Goal: Task Accomplishment & Management: Manage account settings

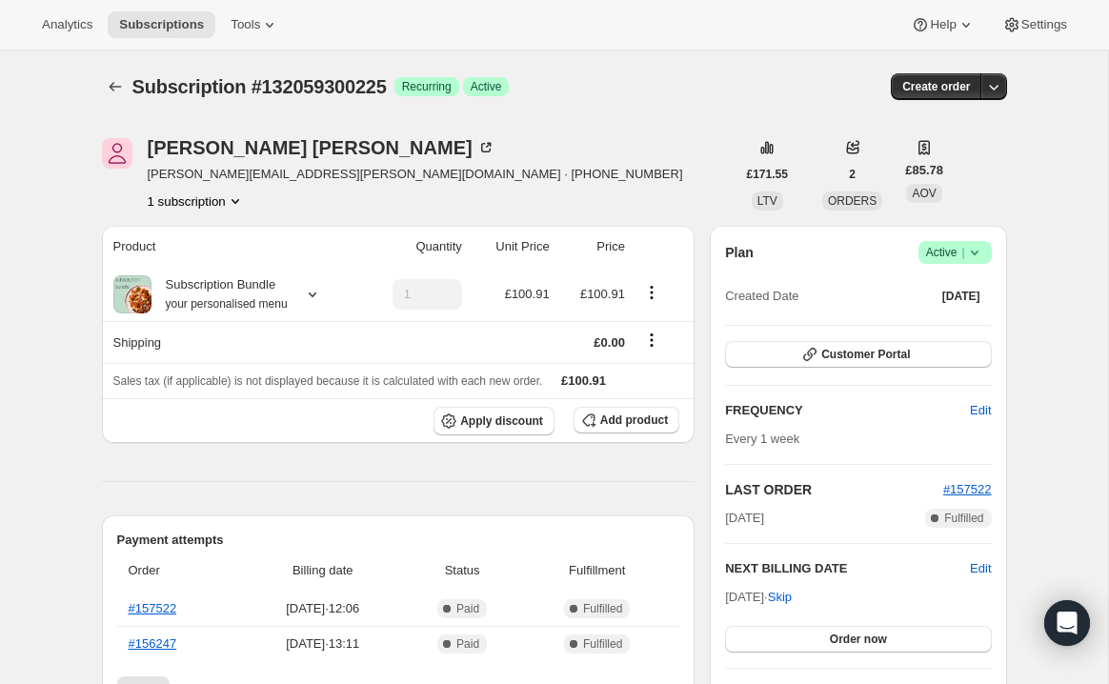
click at [974, 253] on icon at bounding box center [974, 253] width 8 height 5
click at [962, 289] on span "Pause subscription" at bounding box center [947, 289] width 105 height 14
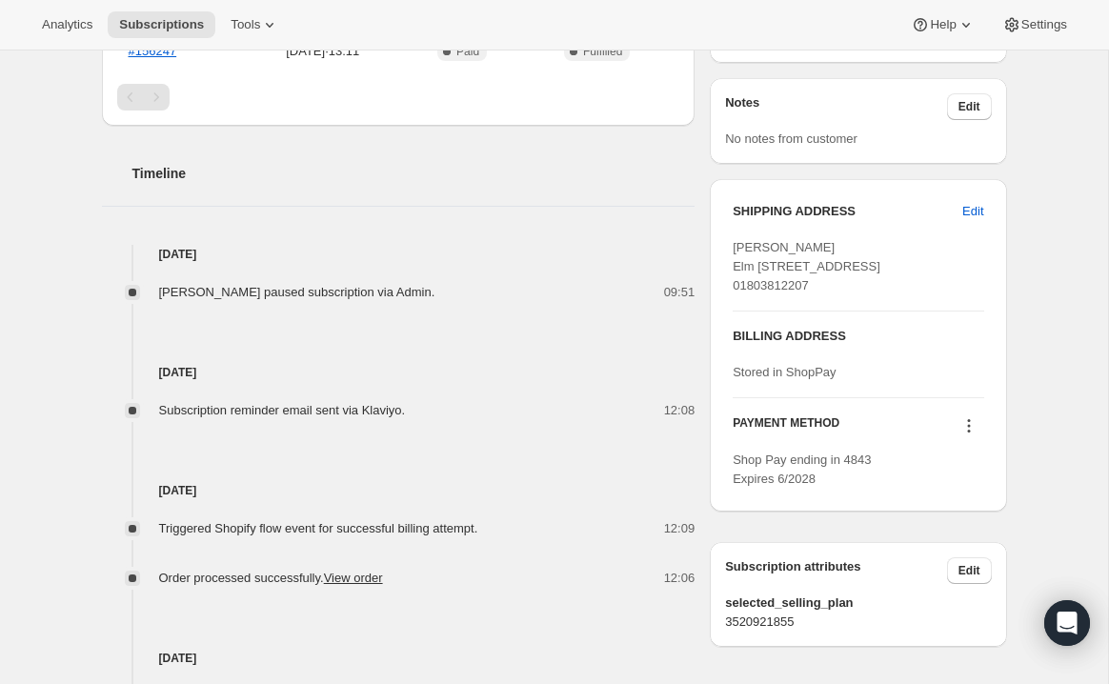
scroll to position [644, 0]
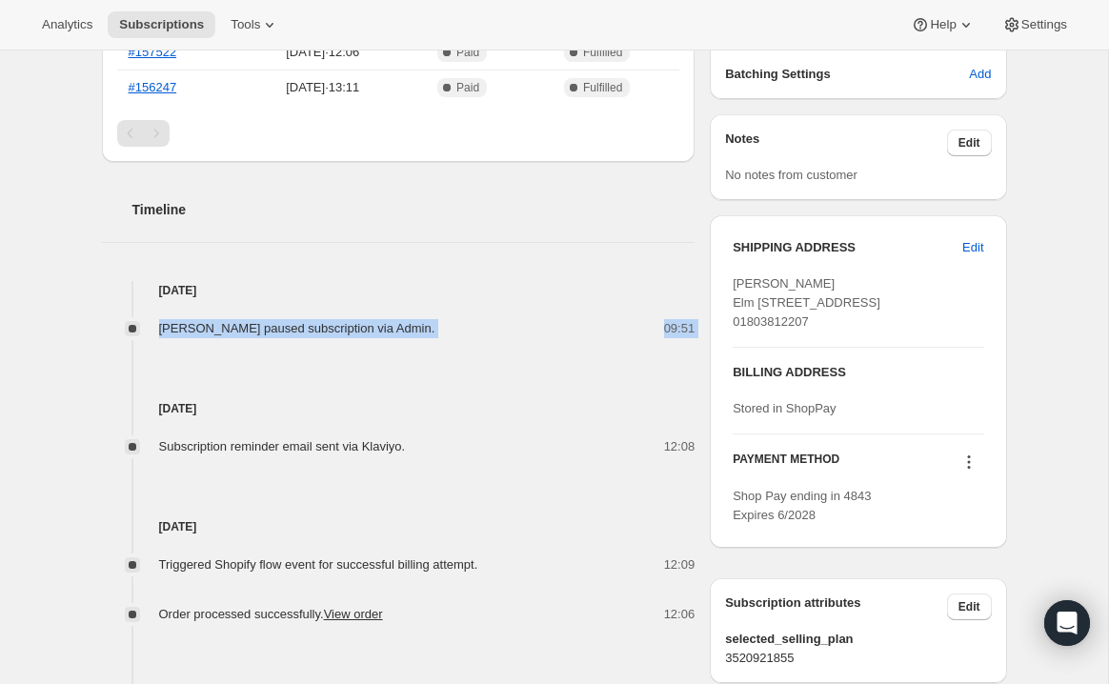
drag, startPoint x: 132, startPoint y: 325, endPoint x: 182, endPoint y: 340, distance: 51.8
click at [183, 341] on div "[DATE] [PERSON_NAME] paused subscription via Admin. 09:51 [DATE] Subscription r…" at bounding box center [399, 595] width 594 height 629
click at [96, 353] on div "[PERSON_NAME] [PERSON_NAME][EMAIL_ADDRESS][PERSON_NAME][DOMAIN_NAME] · [PHONE_N…" at bounding box center [547, 230] width 920 height 1358
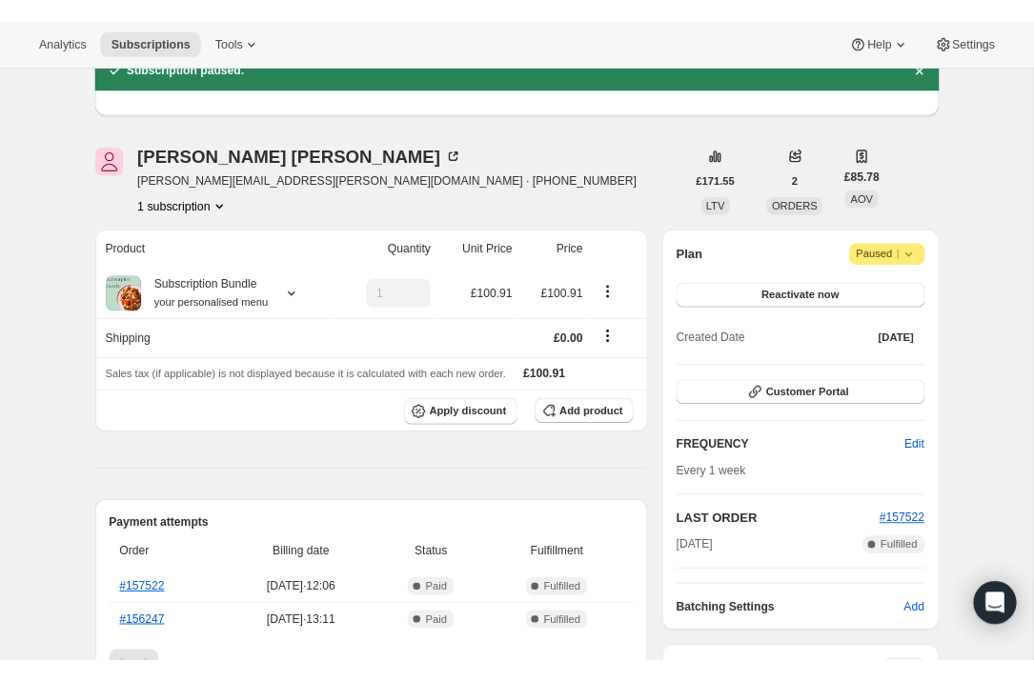
scroll to position [13, 0]
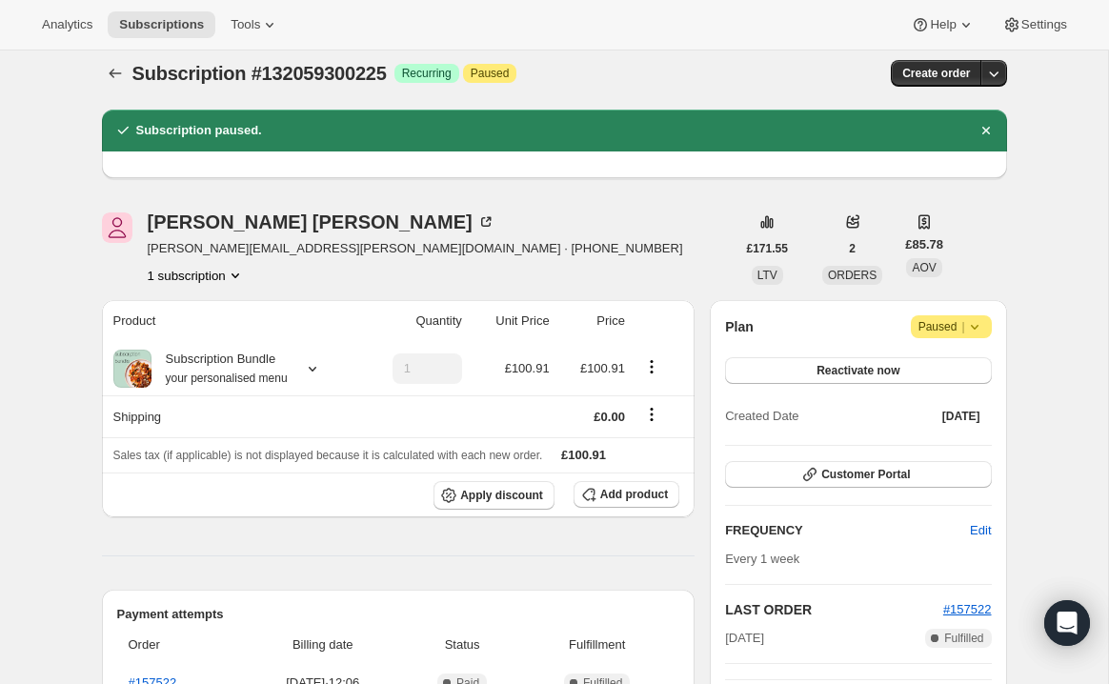
click at [975, 325] on icon at bounding box center [974, 326] width 19 height 19
